Goal: Task Accomplishment & Management: Understand process/instructions

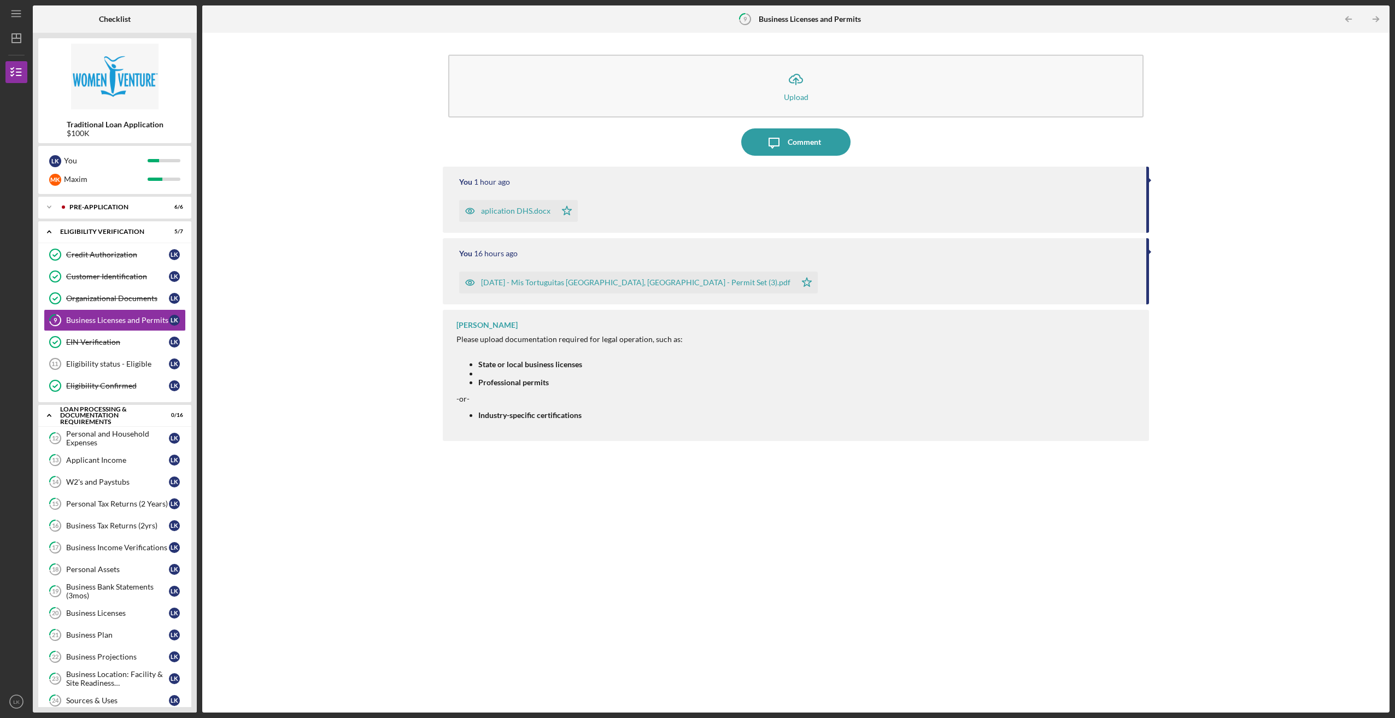
scroll to position [109, 0]
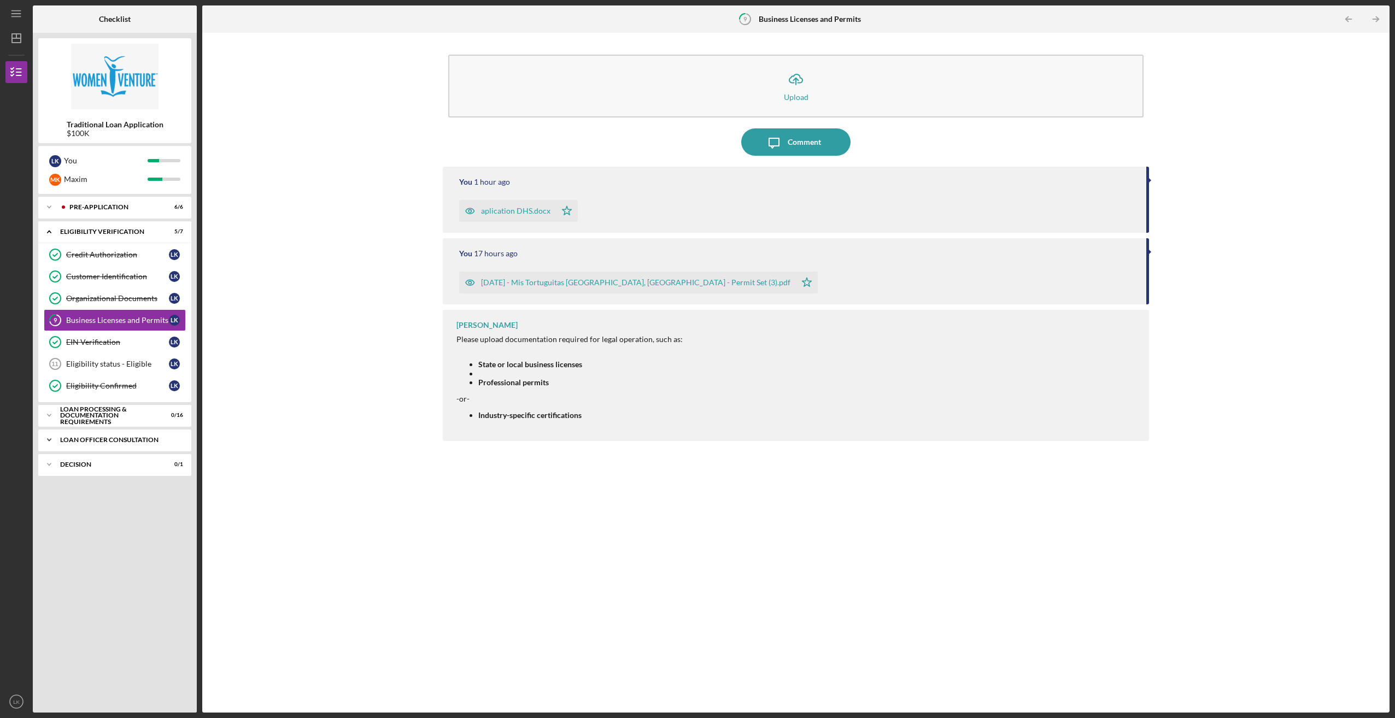
click at [119, 439] on div "Loan Officer Consultation" at bounding box center [118, 440] width 117 height 7
click at [142, 455] on div "Consultation with Loan Officer" at bounding box center [117, 462] width 103 height 17
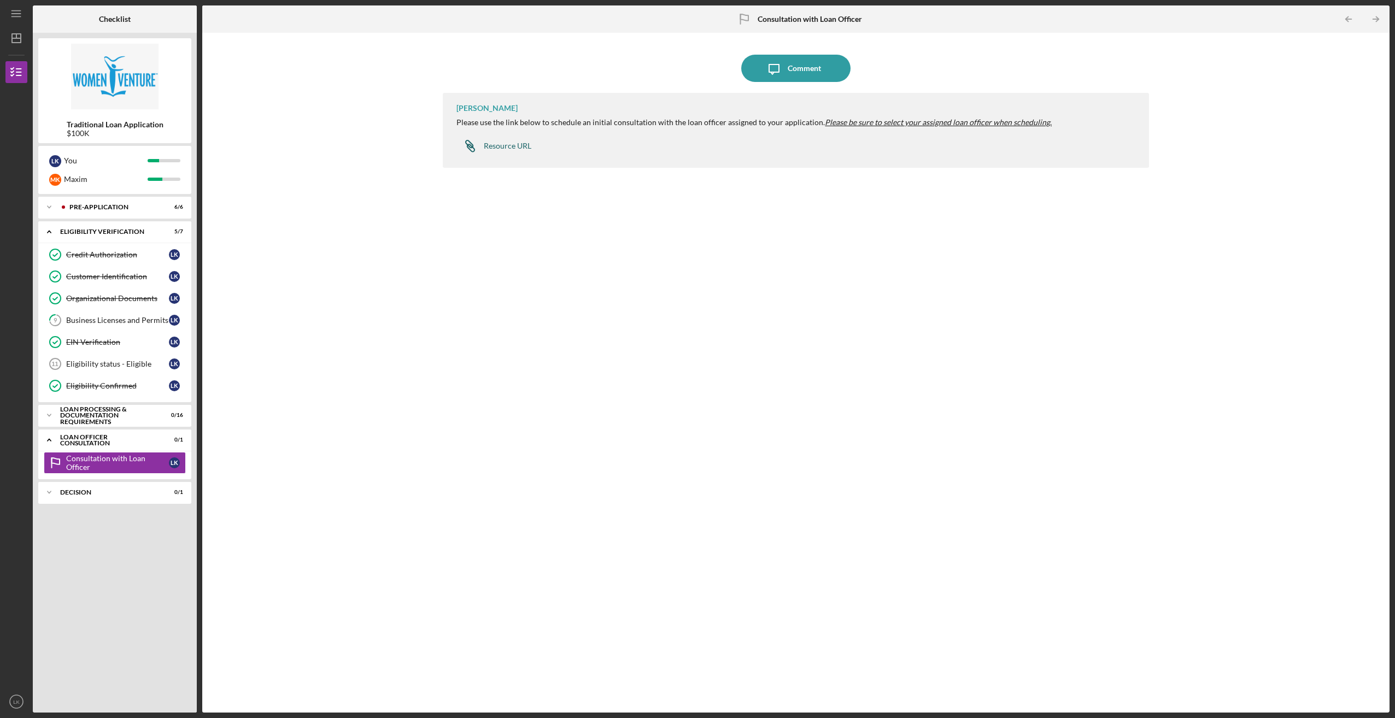
click at [499, 146] on div "Resource URL" at bounding box center [508, 146] width 48 height 9
click at [47, 437] on icon "Icon/Expander" at bounding box center [49, 440] width 22 height 22
click at [48, 464] on icon "Icon/Expander" at bounding box center [49, 465] width 22 height 22
click at [49, 464] on icon "Icon/Expander" at bounding box center [49, 465] width 22 height 22
click at [47, 230] on icon "Icon/Expander" at bounding box center [49, 232] width 22 height 22
